Goal: Task Accomplishment & Management: Use online tool/utility

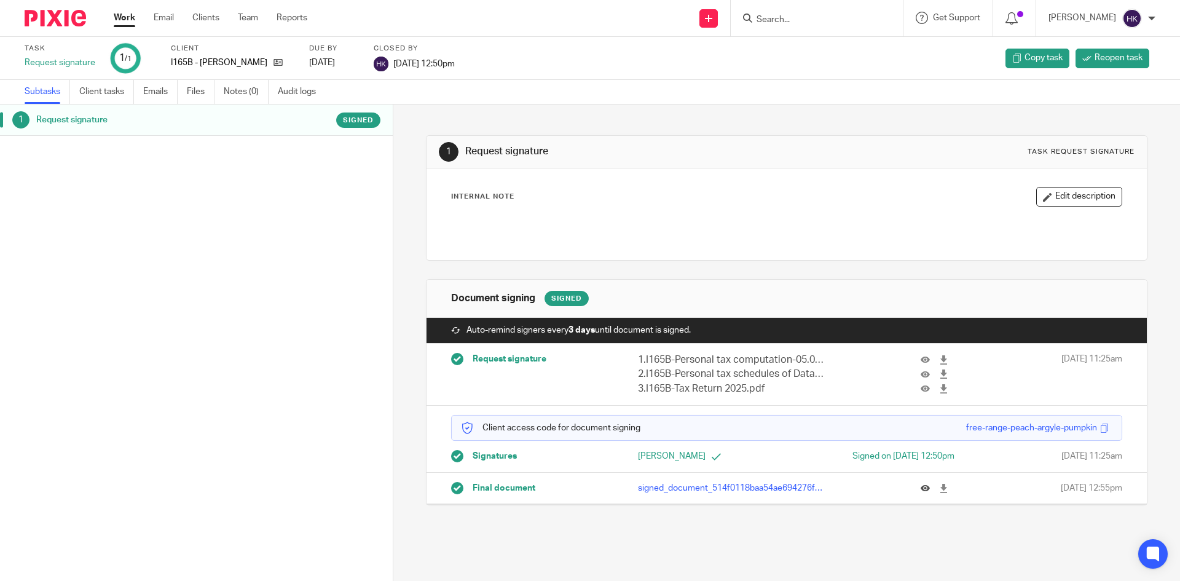
click at [922, 490] on button at bounding box center [930, 488] width 18 height 9
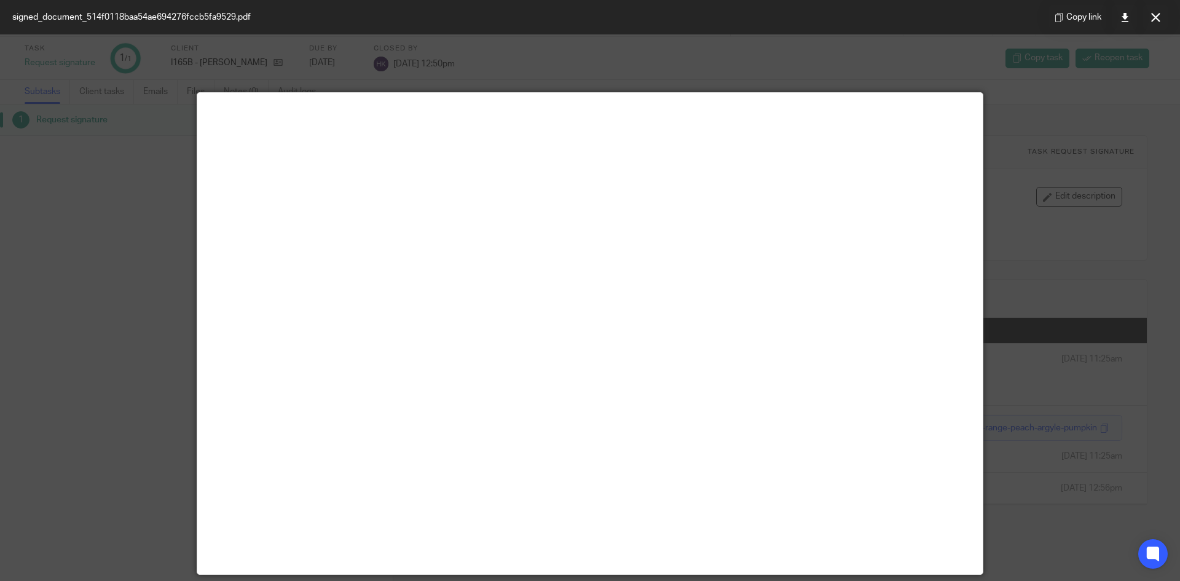
click at [69, 153] on div at bounding box center [590, 290] width 1180 height 581
click at [1149, 20] on button at bounding box center [1155, 17] width 25 height 25
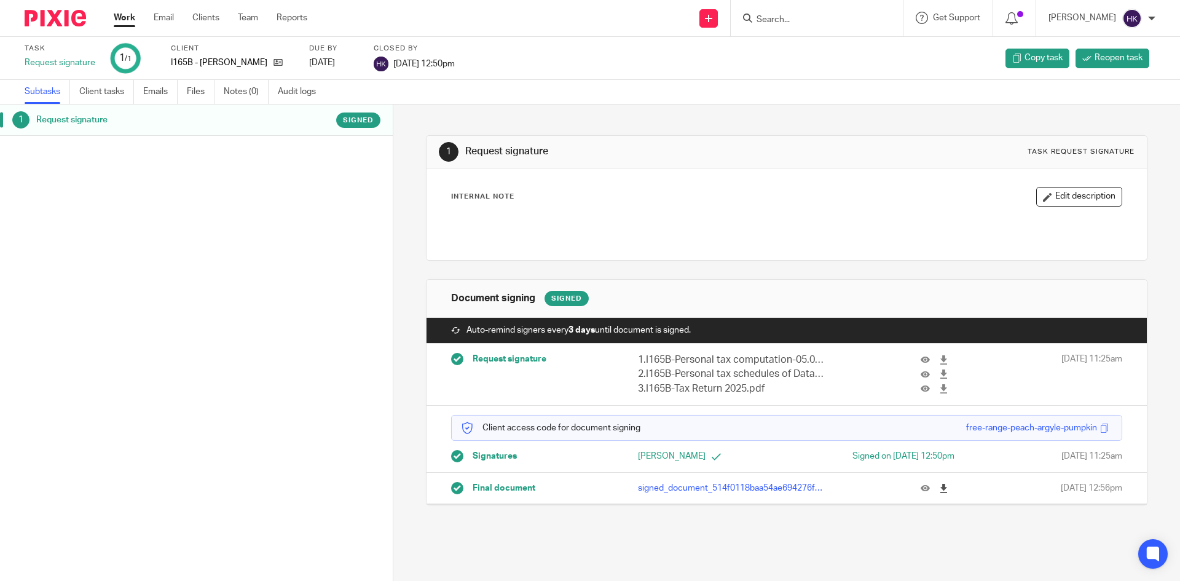
click at [939, 489] on link at bounding box center [946, 488] width 15 height 12
